Goal: Find contact information: Find contact information

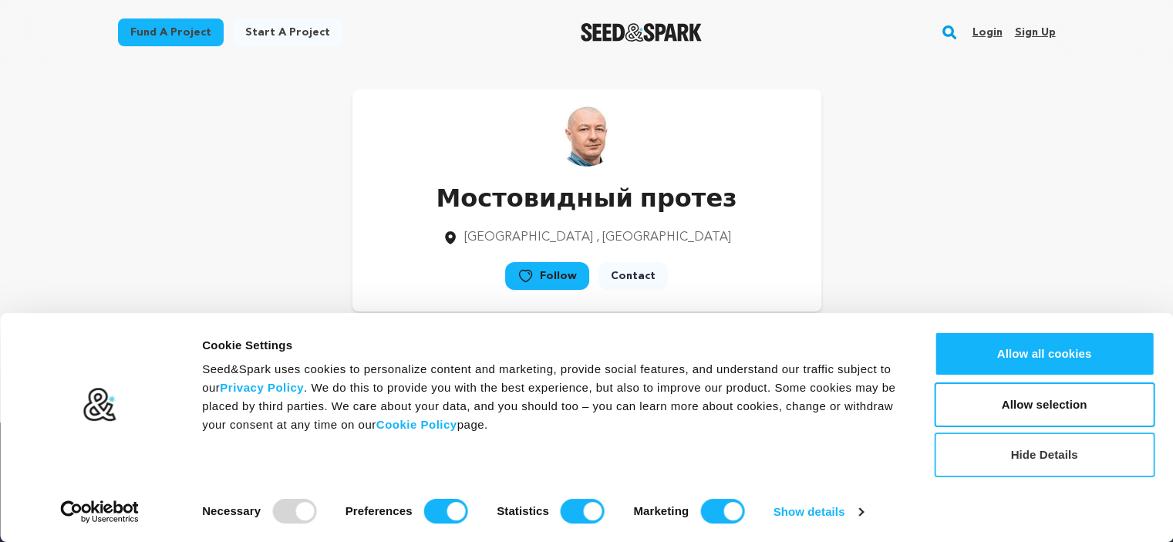
click at [1063, 461] on button "Hide Details" at bounding box center [1044, 455] width 221 height 45
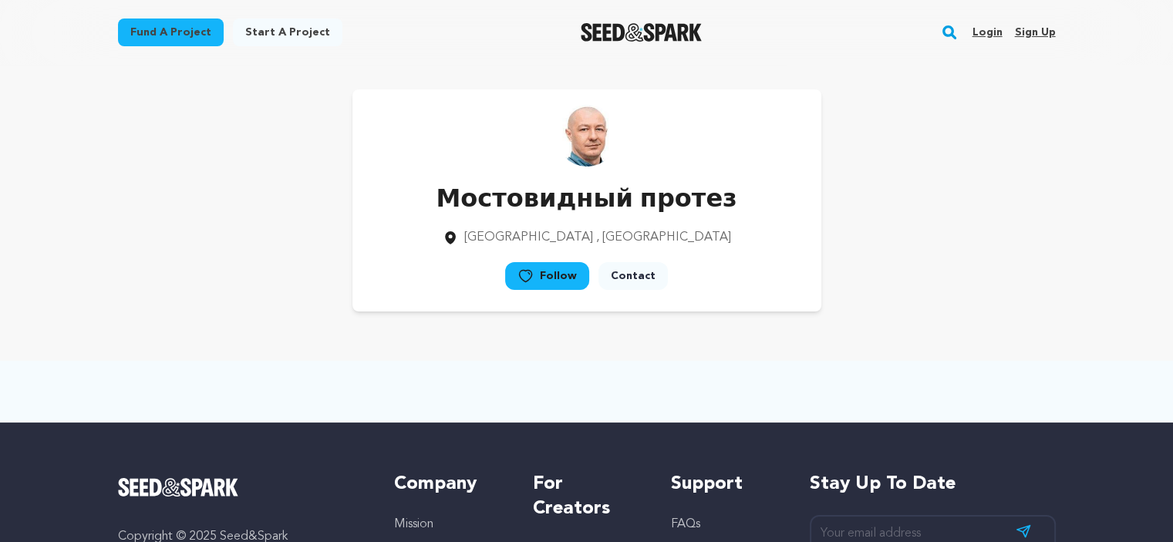
click at [639, 273] on link "Contact" at bounding box center [633, 276] width 69 height 28
click at [597, 139] on img at bounding box center [587, 136] width 62 height 62
click at [811, 283] on div "Мостовидный протез Minsk , Minsk Region Follow" at bounding box center [586, 200] width 469 height 222
